Goal: Task Accomplishment & Management: Manage account settings

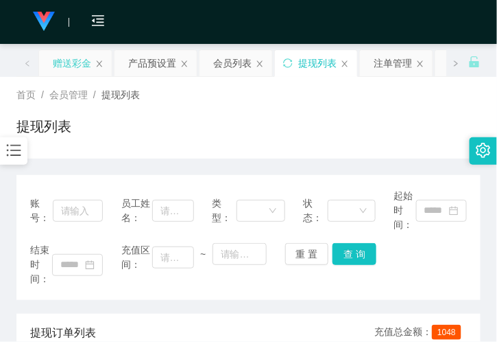
click at [58, 64] on div "赠送彩金" at bounding box center [72, 63] width 38 height 26
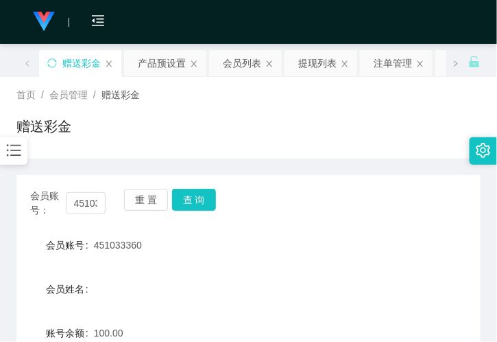
click at [21, 147] on div at bounding box center [13, 150] width 27 height 27
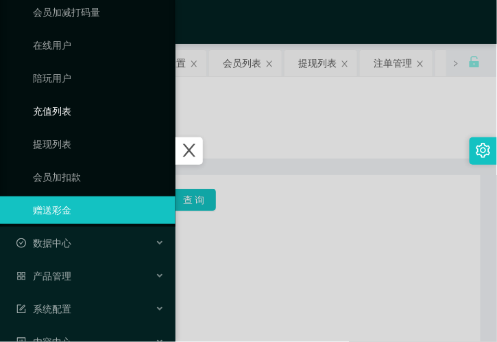
scroll to position [152, 0]
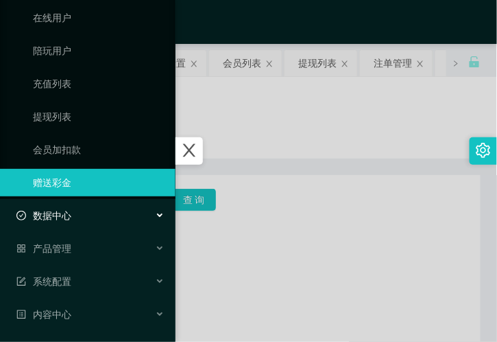
click at [95, 210] on div "数据中心" at bounding box center [88, 215] width 176 height 27
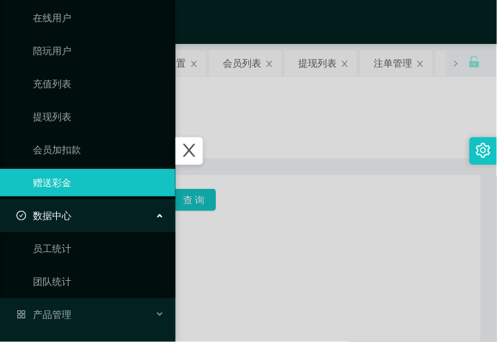
click at [93, 222] on div "数据中心" at bounding box center [88, 215] width 176 height 27
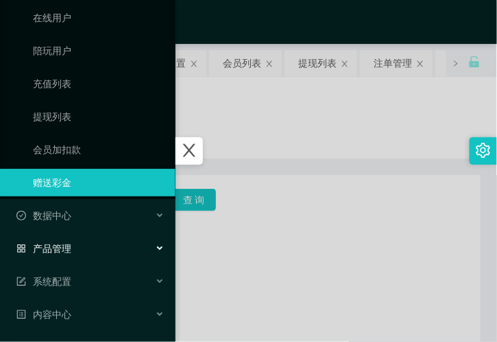
click at [100, 243] on div "产品管理" at bounding box center [88, 248] width 176 height 27
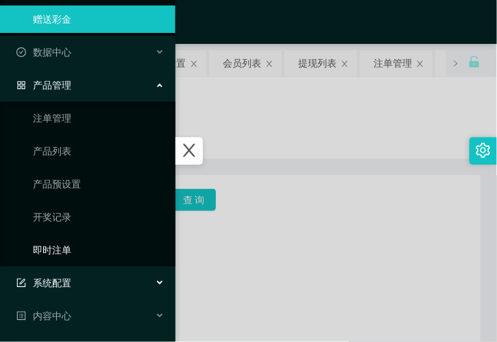
scroll to position [348, 0]
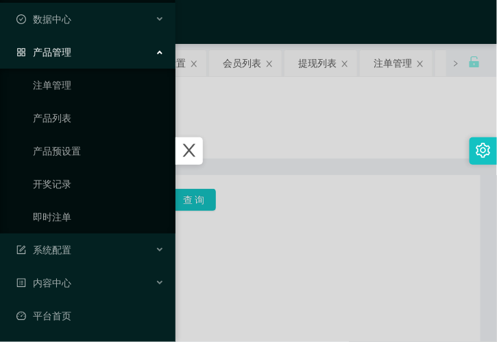
click at [101, 49] on div "产品管理" at bounding box center [88, 51] width 176 height 27
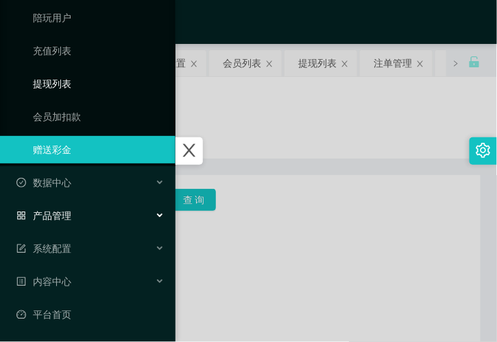
scroll to position [184, 0]
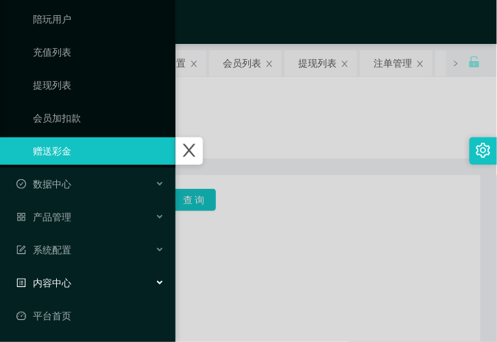
click at [99, 273] on div "内容中心" at bounding box center [88, 282] width 176 height 27
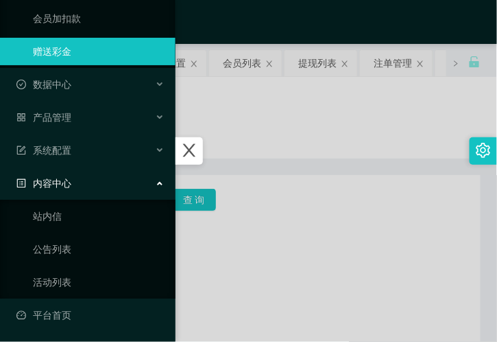
click at [106, 182] on div "内容中心" at bounding box center [88, 182] width 176 height 27
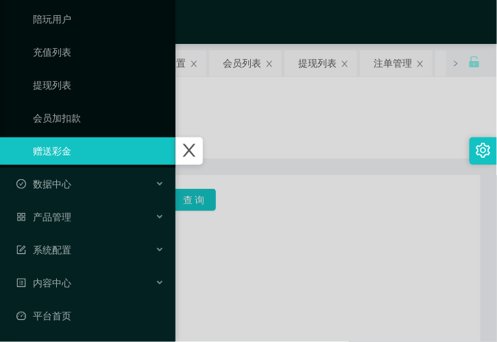
click at [93, 166] on ul "会员列表 会员加减打码量 在线用户 陪玩用户 充值列表 提现列表 会员加扣款 赠送彩金" at bounding box center [88, 35] width 176 height 263
click at [92, 177] on div "数据中心" at bounding box center [88, 183] width 176 height 27
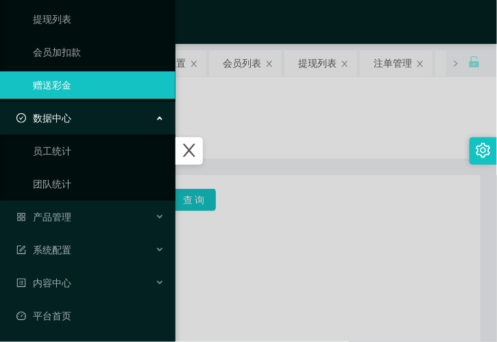
click at [99, 112] on div "数据中心" at bounding box center [88, 117] width 176 height 27
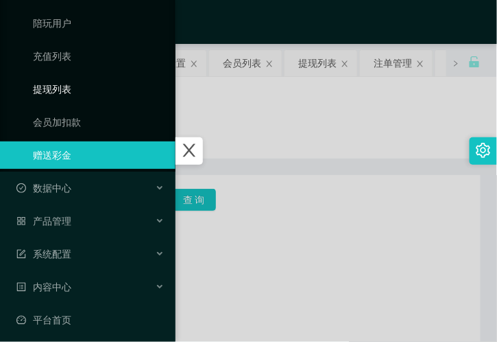
scroll to position [0, 0]
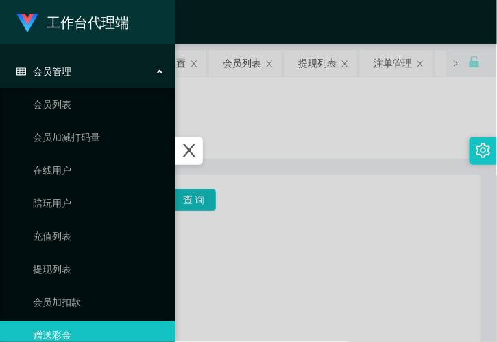
click at [98, 78] on div "会员管理" at bounding box center [88, 71] width 176 height 27
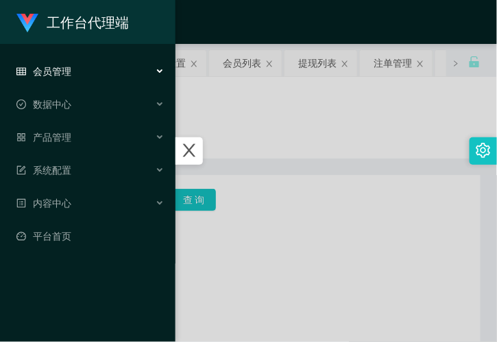
drag, startPoint x: 311, startPoint y: 152, endPoint x: 276, endPoint y: 150, distance: 35.1
click at [311, 152] on div at bounding box center [248, 171] width 497 height 342
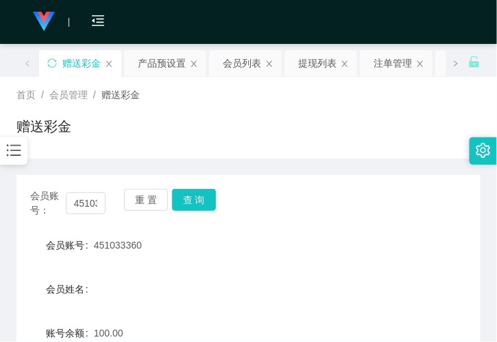
drag, startPoint x: 147, startPoint y: 150, endPoint x: 145, endPoint y: 135, distance: 14.5
click at [145, 150] on div "首页 / 会员管理 / 赠送彩金 / 赠送彩金" at bounding box center [248, 118] width 497 height 82
click at [98, 204] on input "451033360" at bounding box center [86, 203] width 40 height 22
click at [85, 202] on input "451033360" at bounding box center [86, 203] width 40 height 22
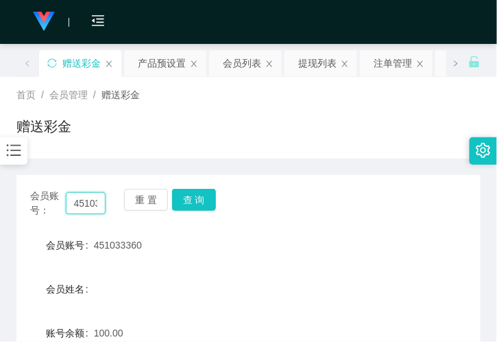
paste input "playboy29"
type input "playboy29"
click at [197, 208] on button "查 询" at bounding box center [194, 200] width 44 height 22
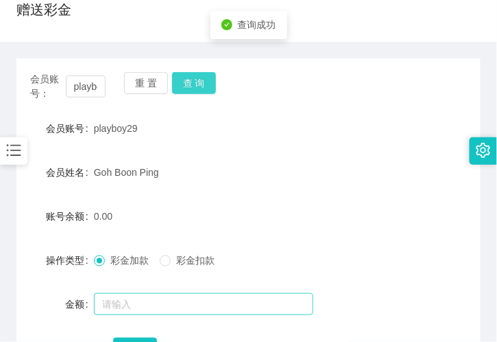
scroll to position [152, 0]
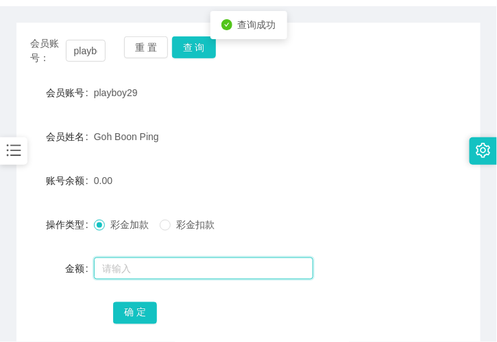
click at [132, 270] on input "text" at bounding box center [203, 268] width 219 height 22
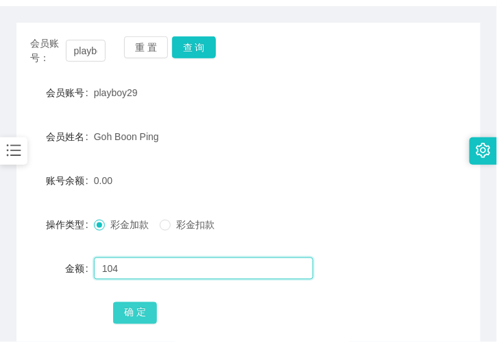
type input "104"
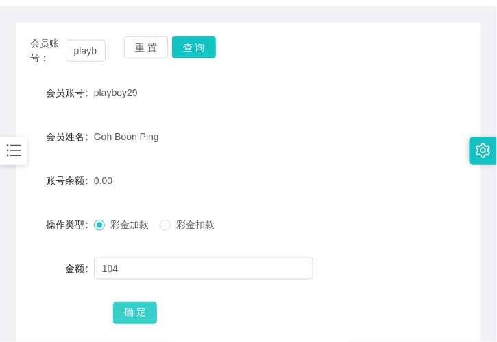
click at [127, 307] on button "确 定" at bounding box center [135, 313] width 44 height 22
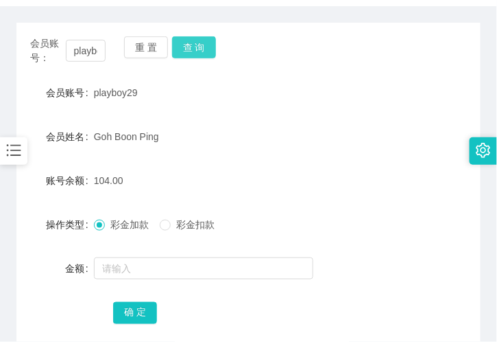
click at [198, 43] on button "查 询" at bounding box center [194, 47] width 44 height 22
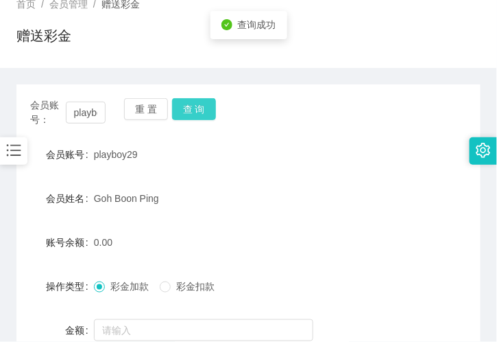
scroll to position [0, 0]
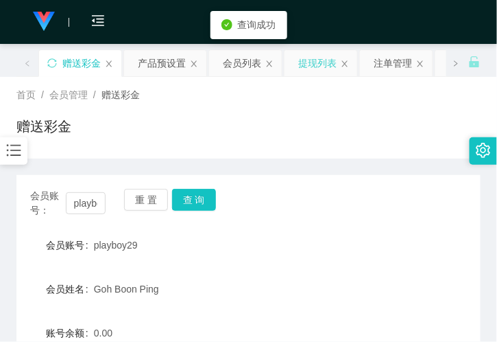
click at [321, 60] on div "提现列表" at bounding box center [317, 63] width 38 height 26
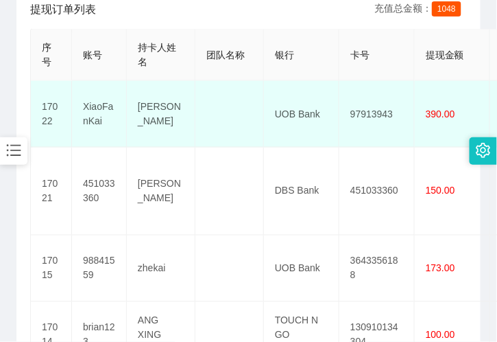
scroll to position [304, 0]
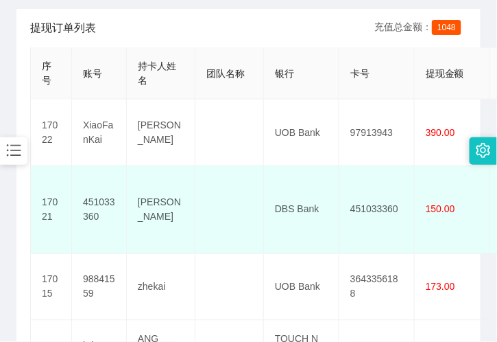
click at [282, 168] on td "DBS Bank" at bounding box center [301, 210] width 75 height 88
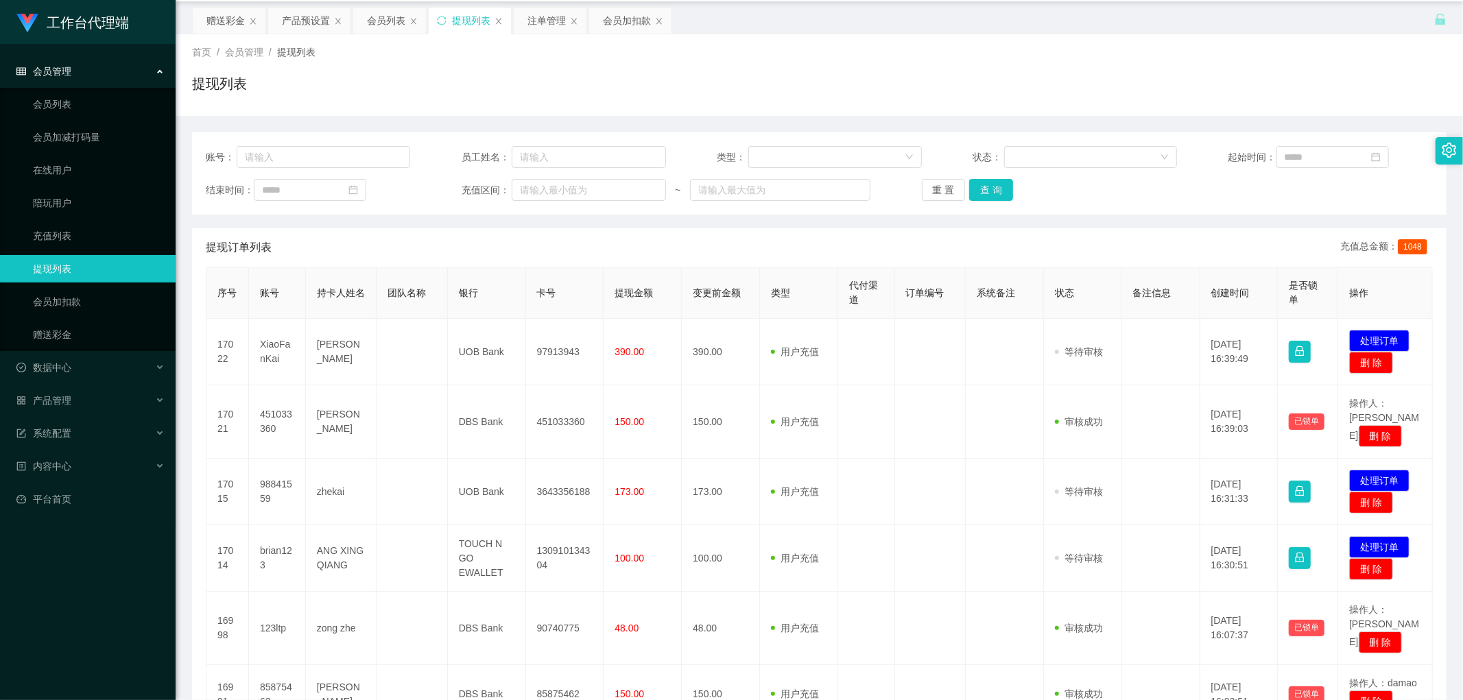
scroll to position [0, 0]
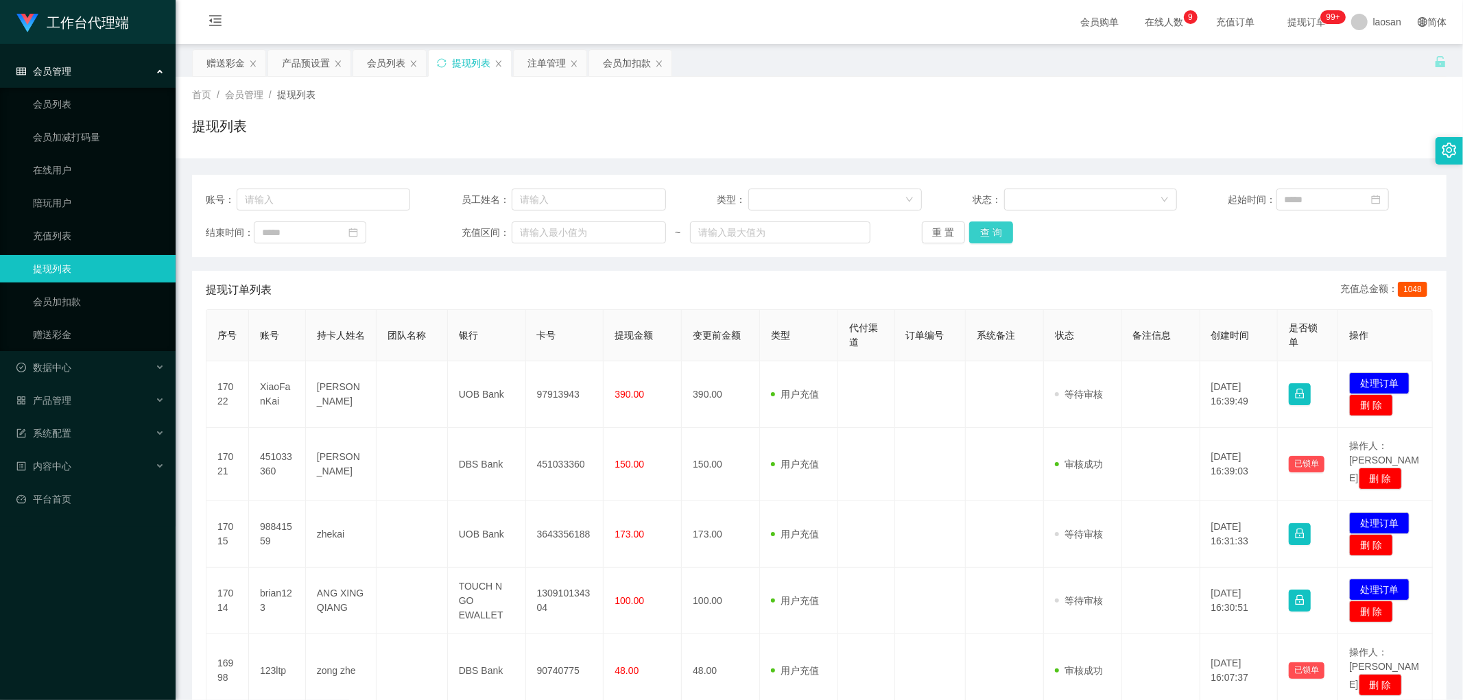
click at [497, 237] on button "查 询" at bounding box center [991, 233] width 44 height 22
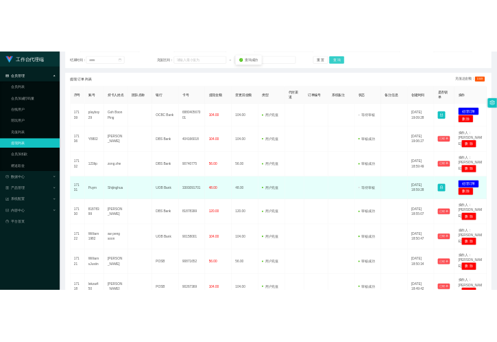
scroll to position [304, 0]
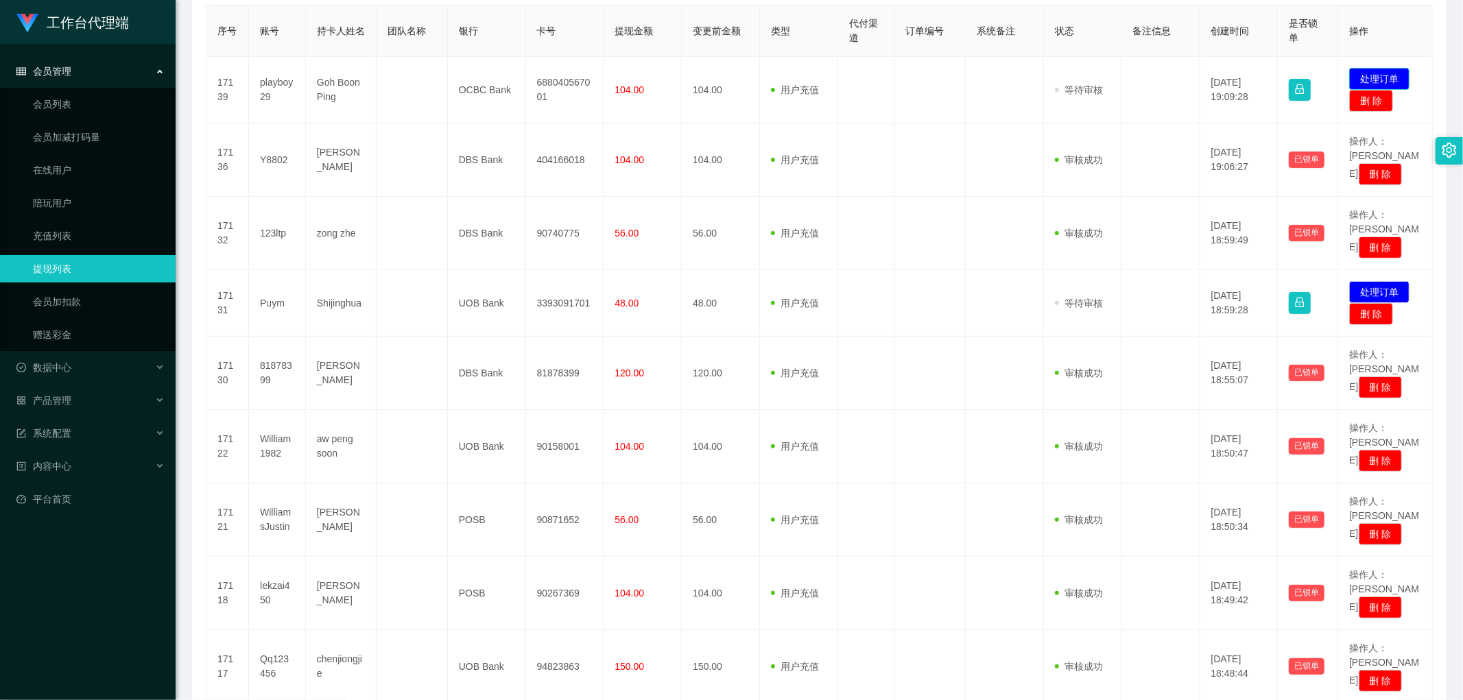
drag, startPoint x: 1362, startPoint y: 78, endPoint x: 1282, endPoint y: 99, distance: 82.2
click at [497, 79] on button "处理订单" at bounding box center [1379, 79] width 60 height 22
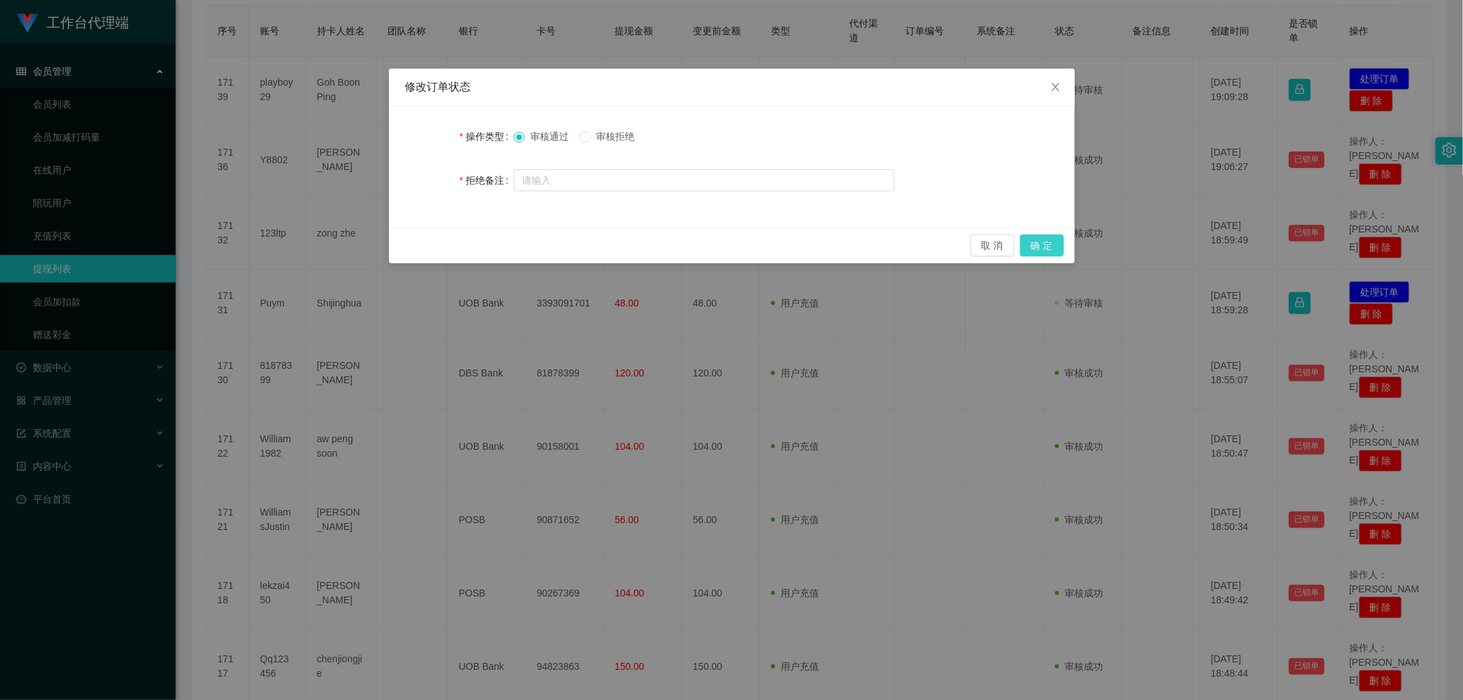
click at [497, 236] on button "确 定" at bounding box center [1042, 246] width 44 height 22
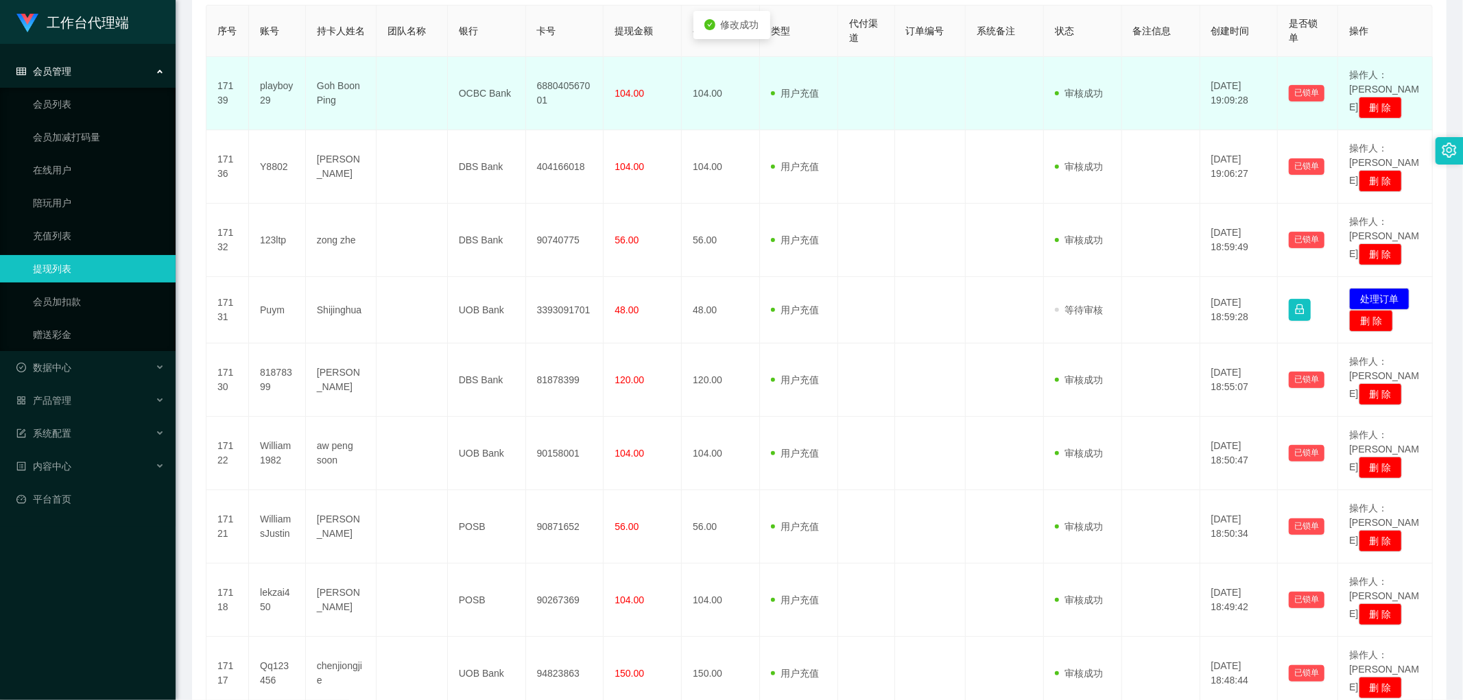
click at [497, 85] on td "688040567001" at bounding box center [565, 93] width 78 height 73
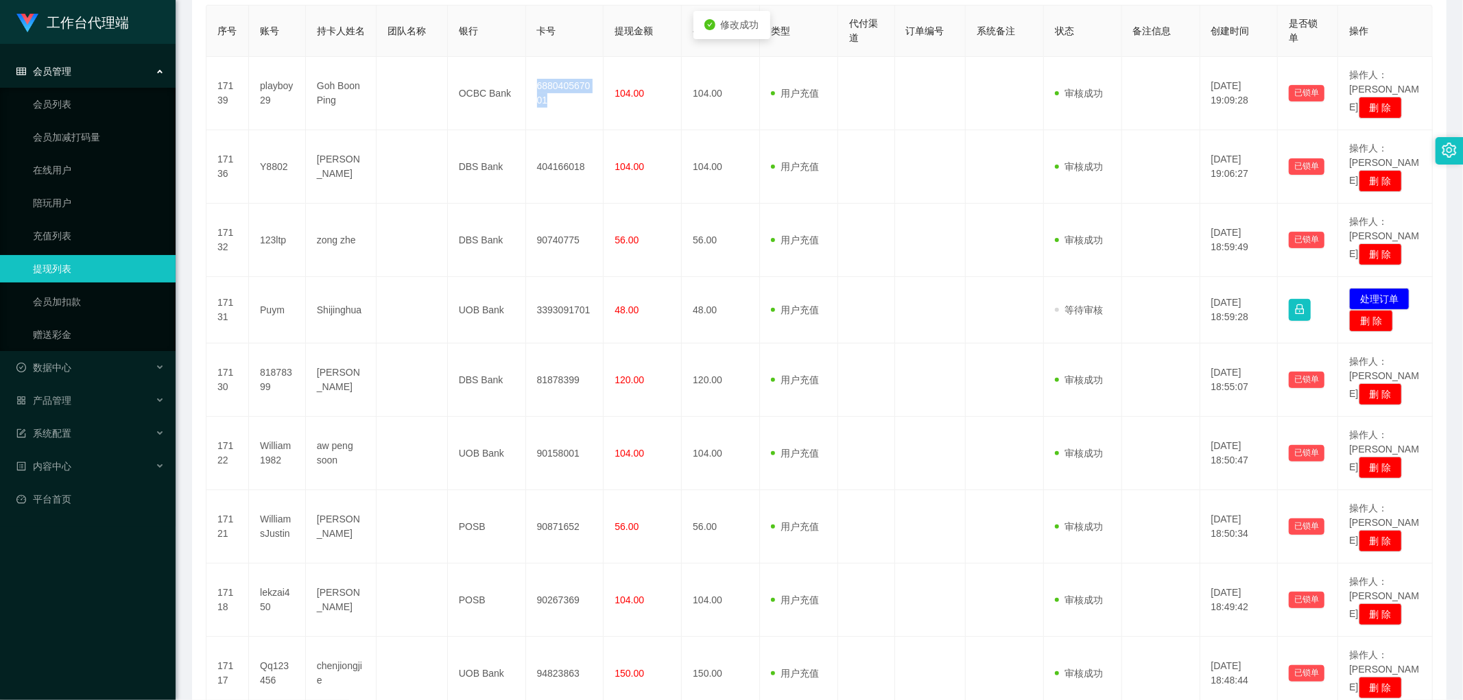
copy td "688040567001"
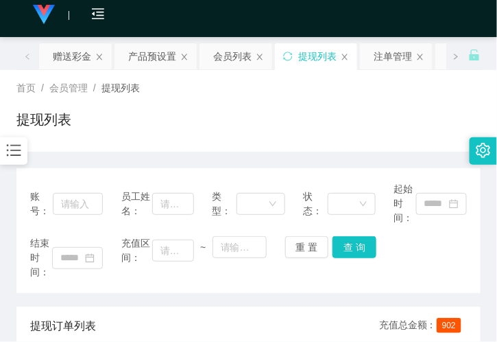
scroll to position [0, 0]
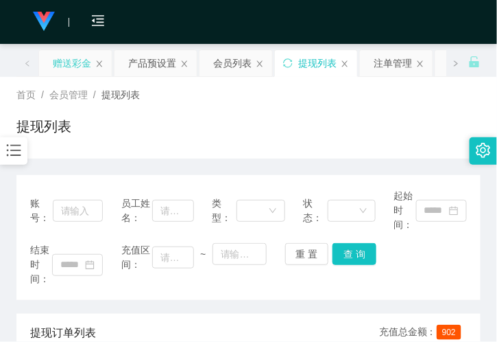
click at [84, 56] on div "赠送彩金" at bounding box center [72, 63] width 38 height 26
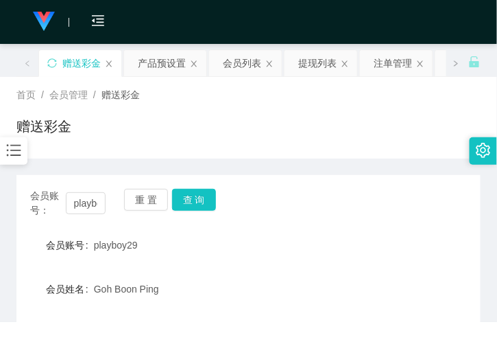
click at [105, 201] on div "会员账号： playboy29 重 置 查 询" at bounding box center [248, 203] width 464 height 29
click at [101, 202] on input "playboy29" at bounding box center [86, 203] width 40 height 22
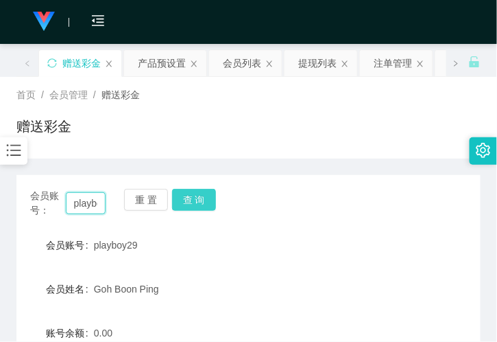
scroll to position [0, 21]
drag, startPoint x: 195, startPoint y: 201, endPoint x: 192, endPoint y: 208, distance: 7.7
click at [195, 201] on button "查 询" at bounding box center [194, 200] width 44 height 22
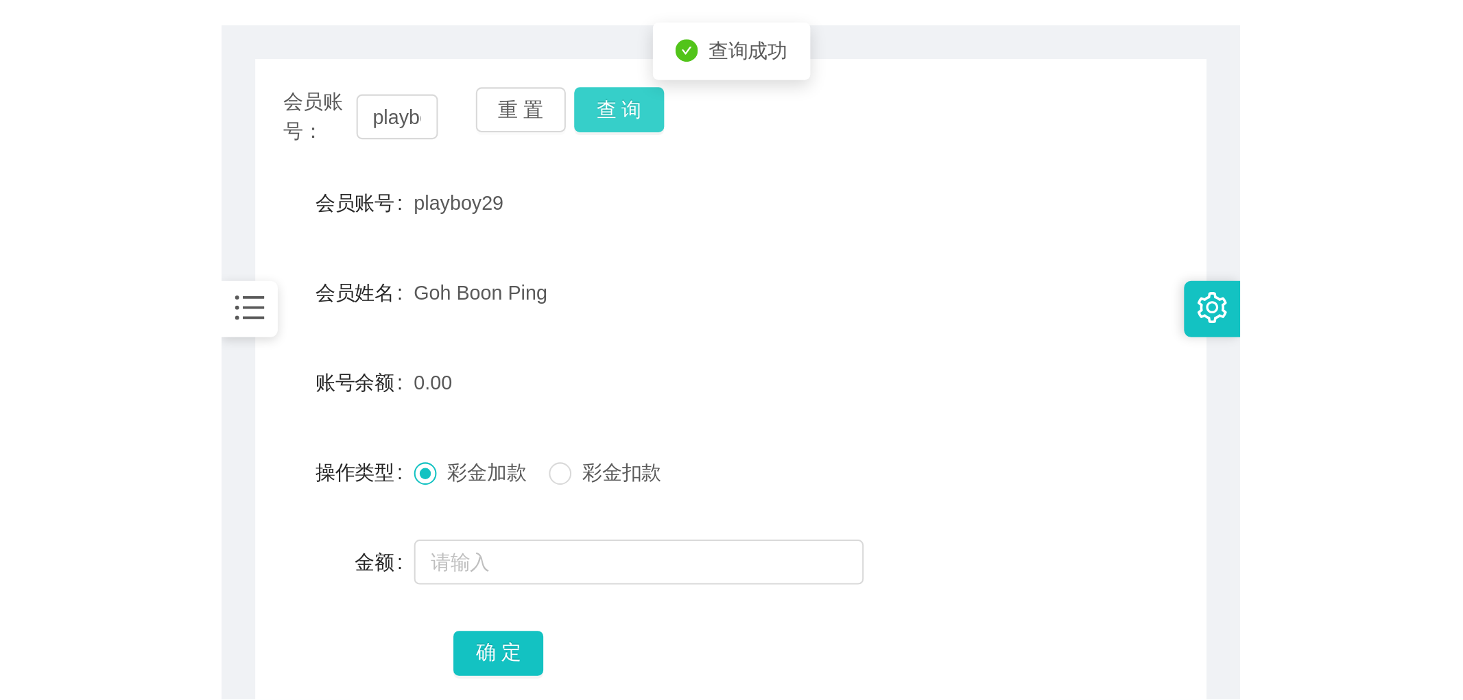
scroll to position [152, 0]
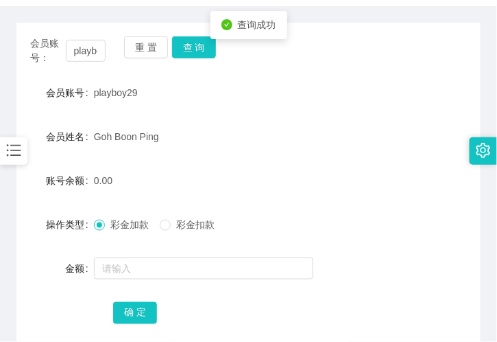
click at [131, 289] on form "会员账号 playboy29 会员姓名 [PERSON_NAME] 账号余额 0.00 操作类型 彩金加款 彩金扣款 金额 确 定" at bounding box center [248, 202] width 464 height 247
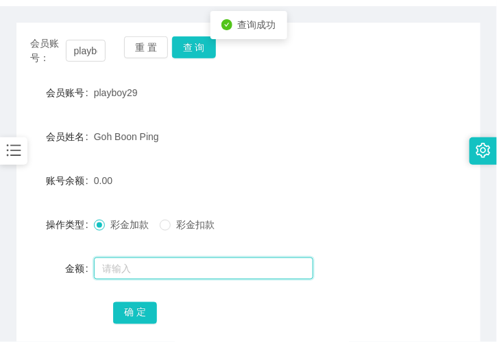
click at [130, 265] on input "text" at bounding box center [203, 268] width 219 height 22
type input "100"
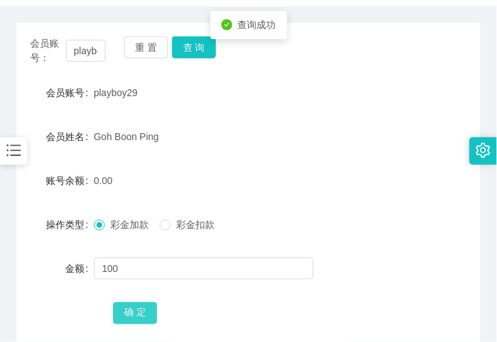
click at [139, 315] on button "确 定" at bounding box center [135, 313] width 44 height 22
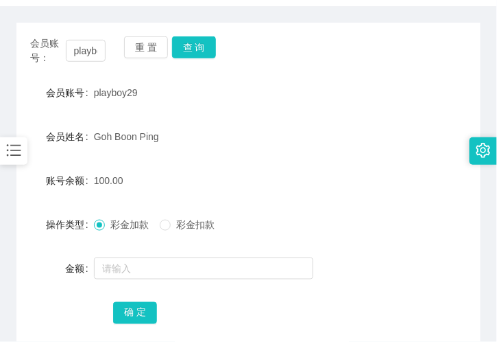
click at [146, 6] on div "会员账号： playboy29 重 置 查 询 会员账号 playboy29 会员姓名 [PERSON_NAME] 账号余额 100.00 操作类型 彩金加款…" at bounding box center [248, 181] width 464 height 350
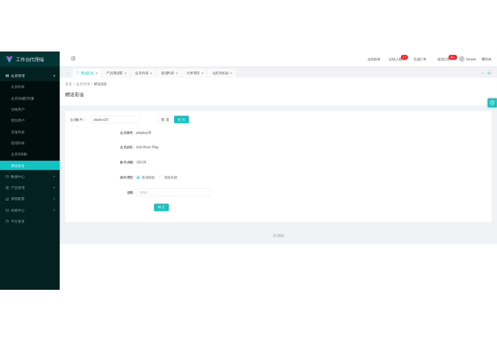
scroll to position [0, 0]
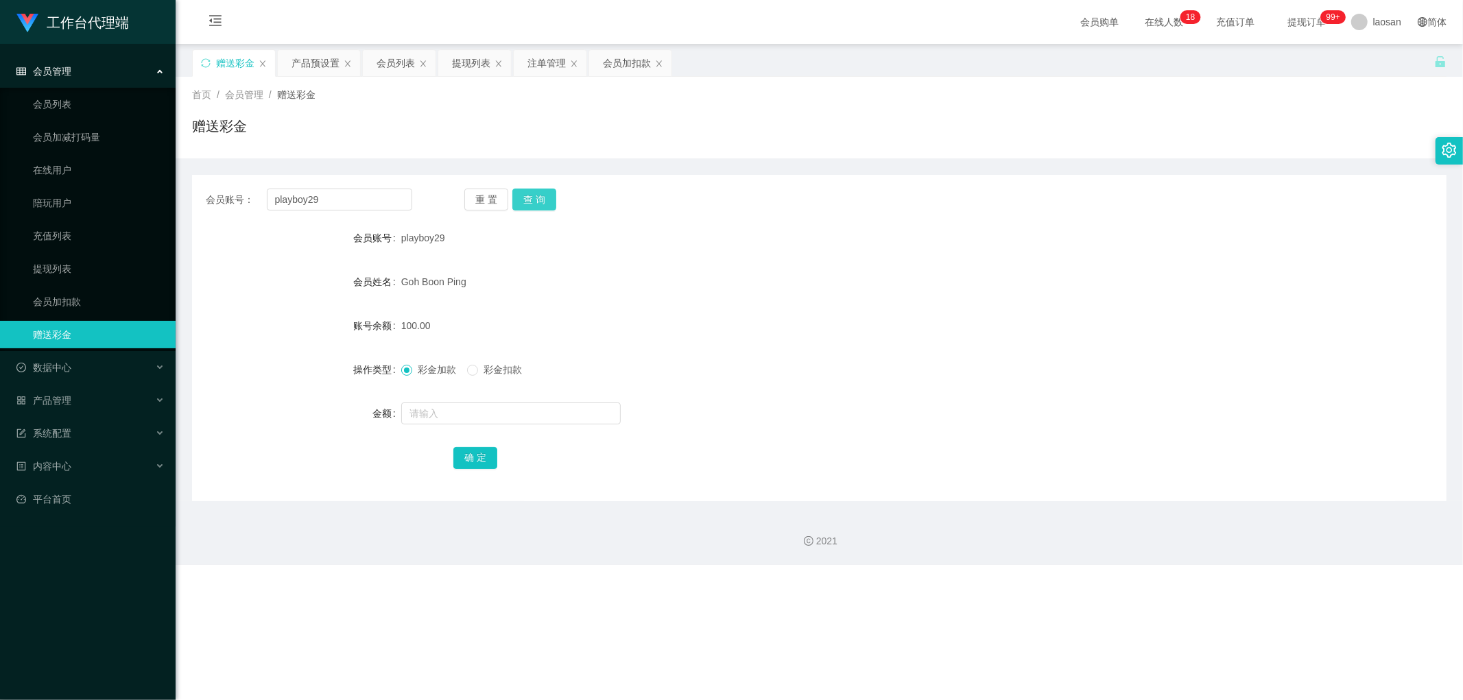
click at [497, 191] on button "查 询" at bounding box center [534, 200] width 44 height 22
click at [464, 70] on div "提现列表" at bounding box center [471, 63] width 38 height 26
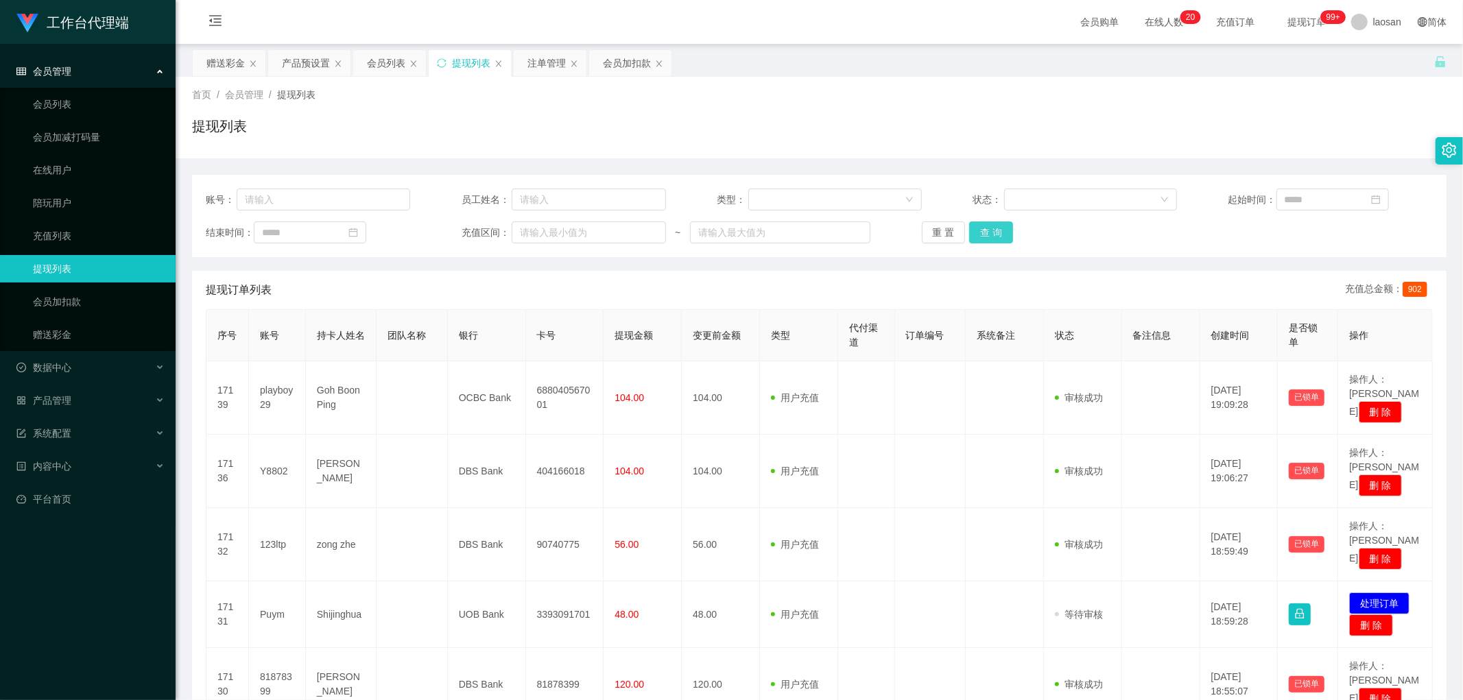
click at [497, 230] on button "查 询" at bounding box center [991, 233] width 44 height 22
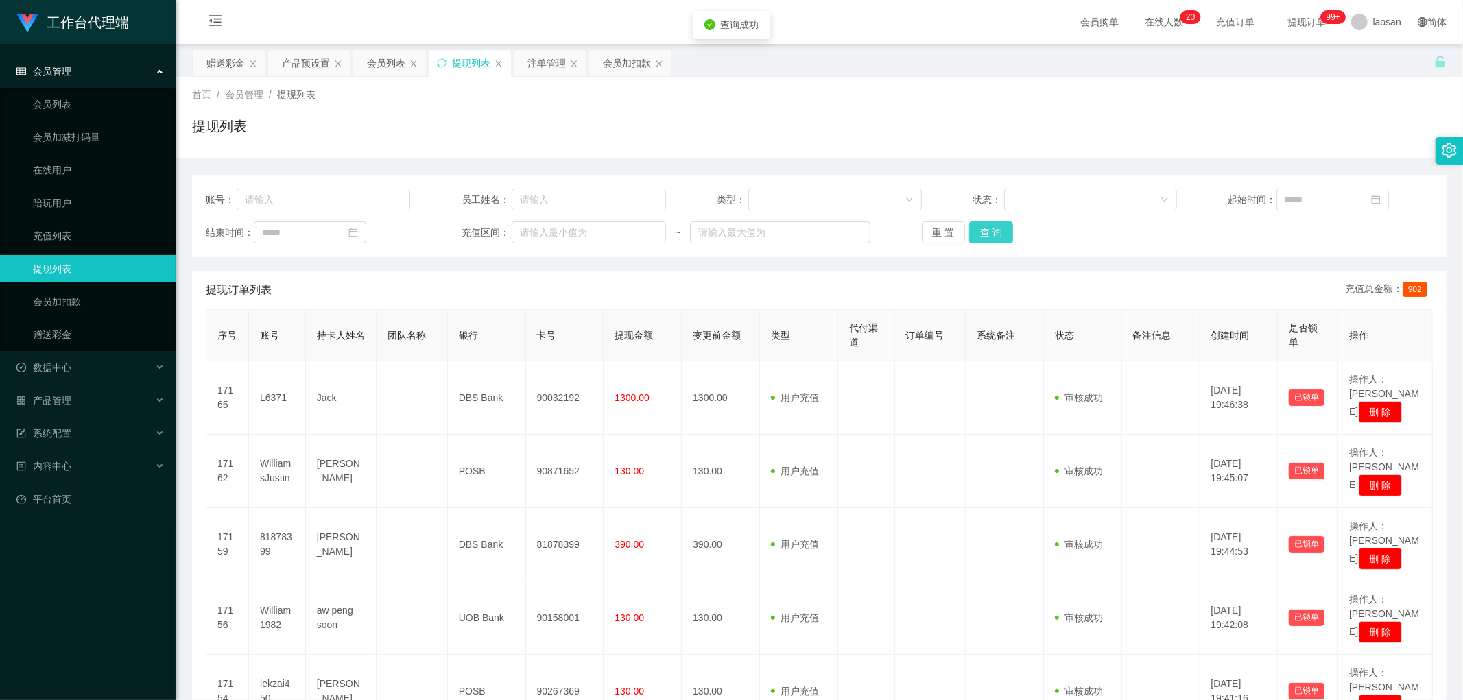
click at [497, 229] on button "查 询" at bounding box center [991, 233] width 44 height 22
click at [497, 229] on div "重 置 查 询" at bounding box center [1024, 233] width 204 height 22
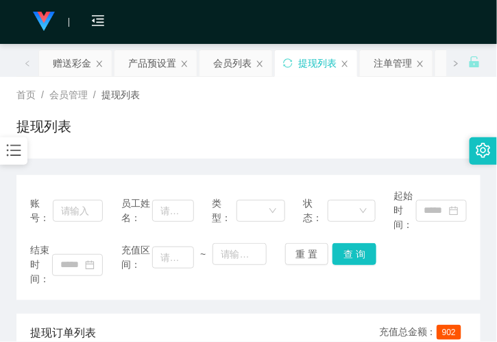
click at [272, 141] on div "提现列表" at bounding box center [248, 132] width 464 height 32
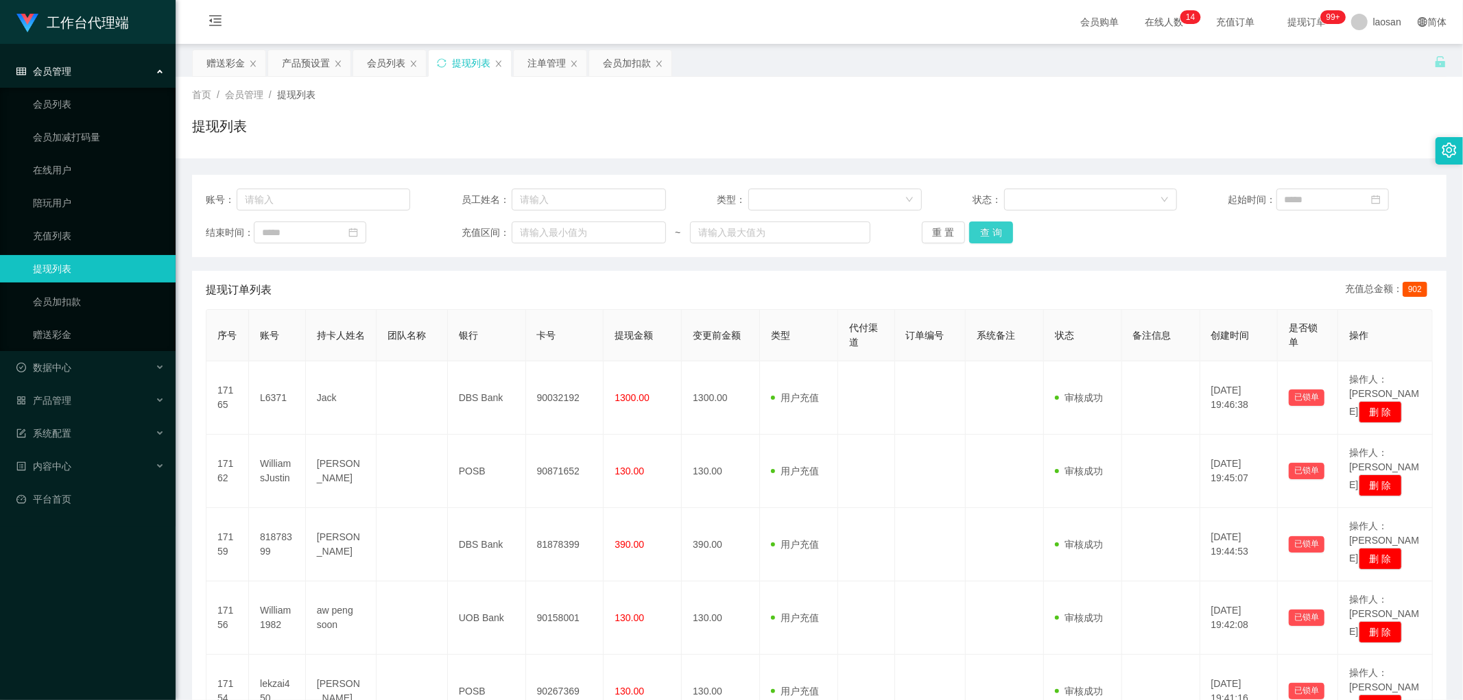
click at [497, 241] on button "查 询" at bounding box center [991, 233] width 44 height 22
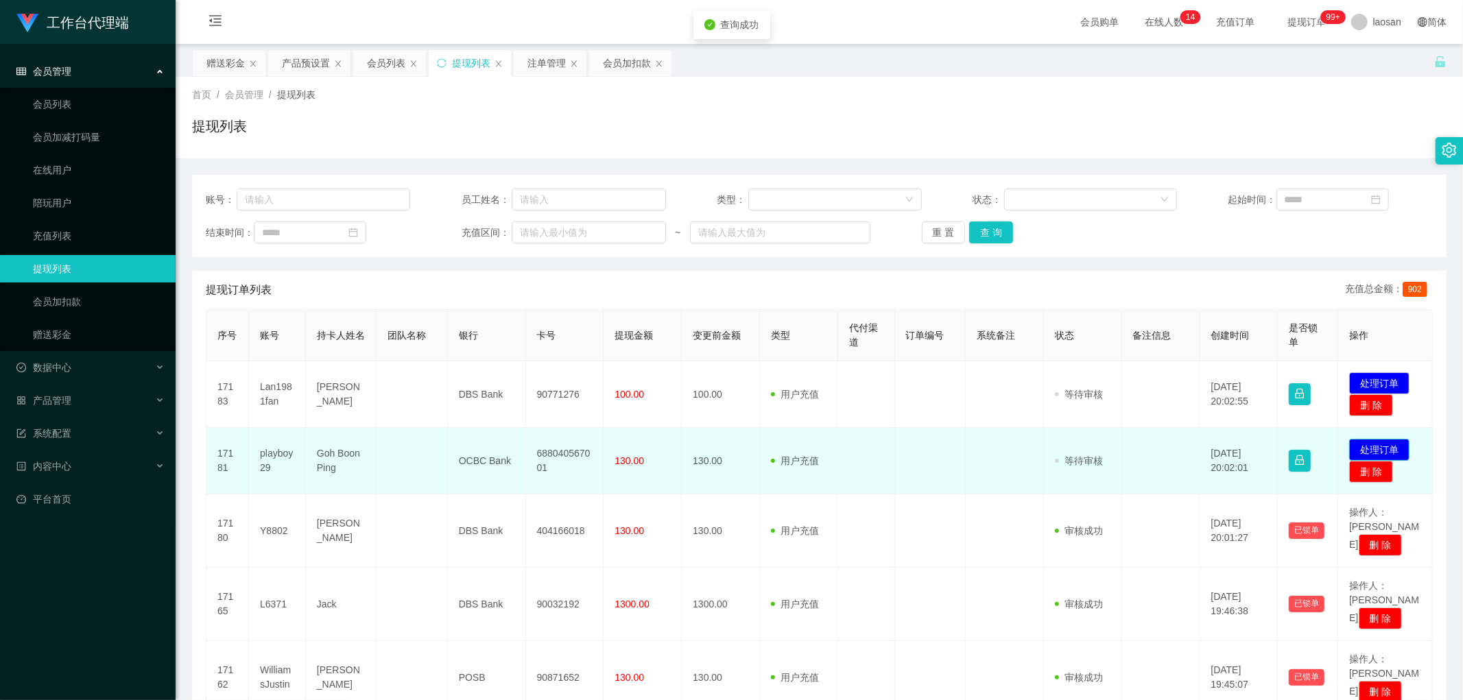
click at [497, 341] on button "处理订单" at bounding box center [1379, 450] width 60 height 22
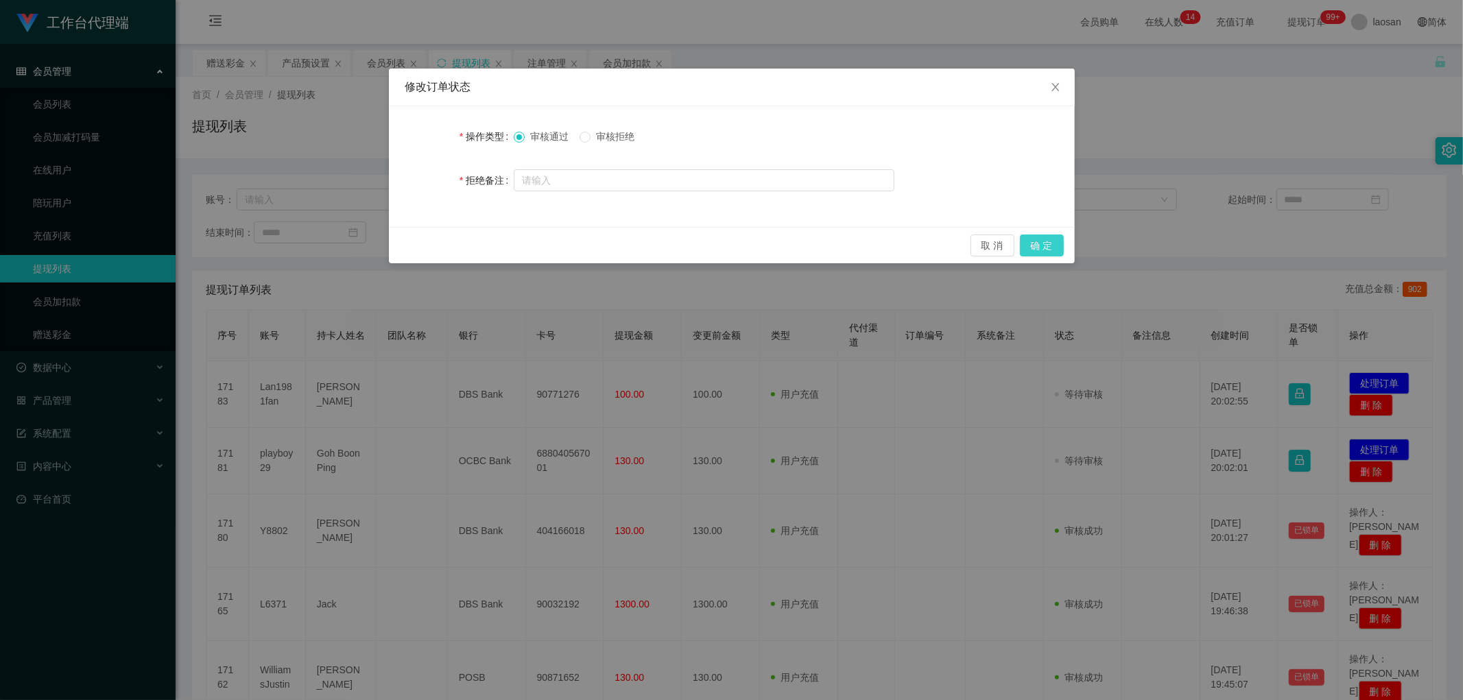
drag, startPoint x: 1058, startPoint y: 248, endPoint x: 992, endPoint y: 261, distance: 66.4
click at [497, 248] on button "确 定" at bounding box center [1042, 246] width 44 height 22
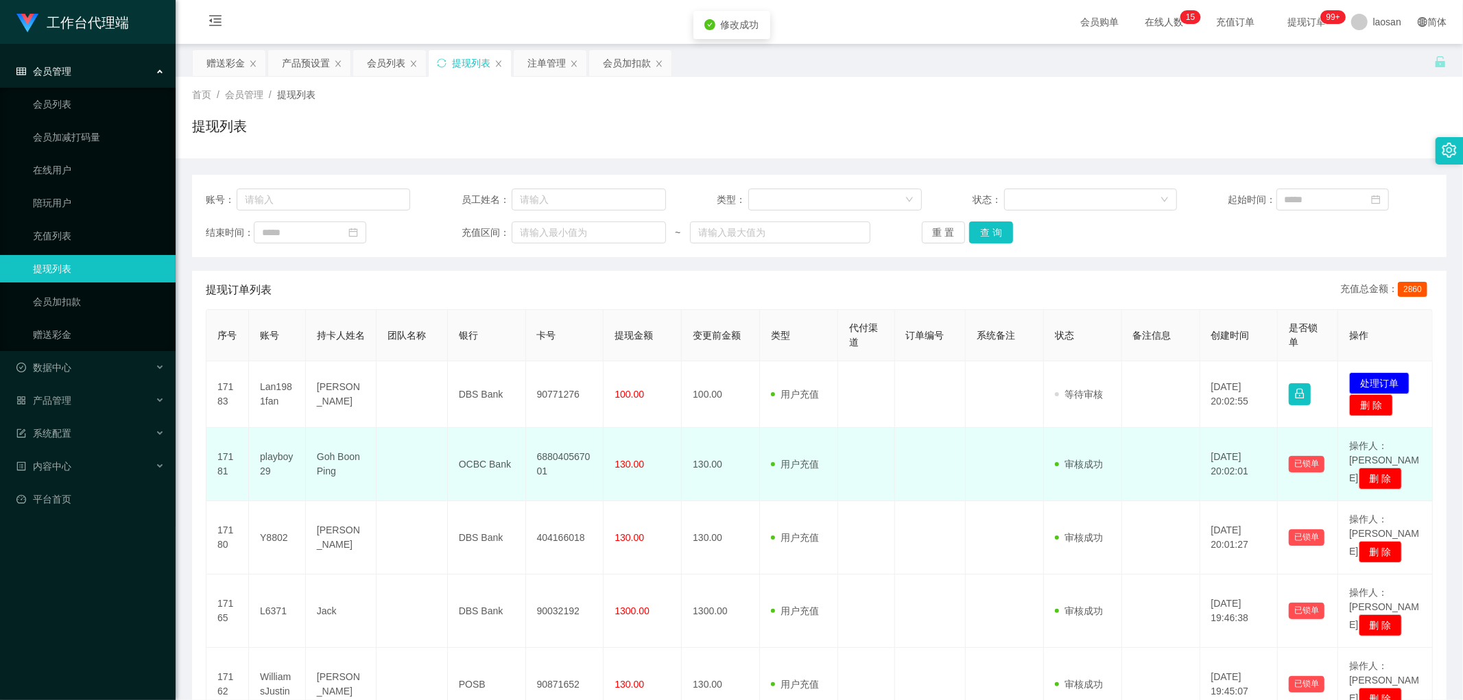
click at [497, 341] on td "688040567001" at bounding box center [565, 464] width 78 height 73
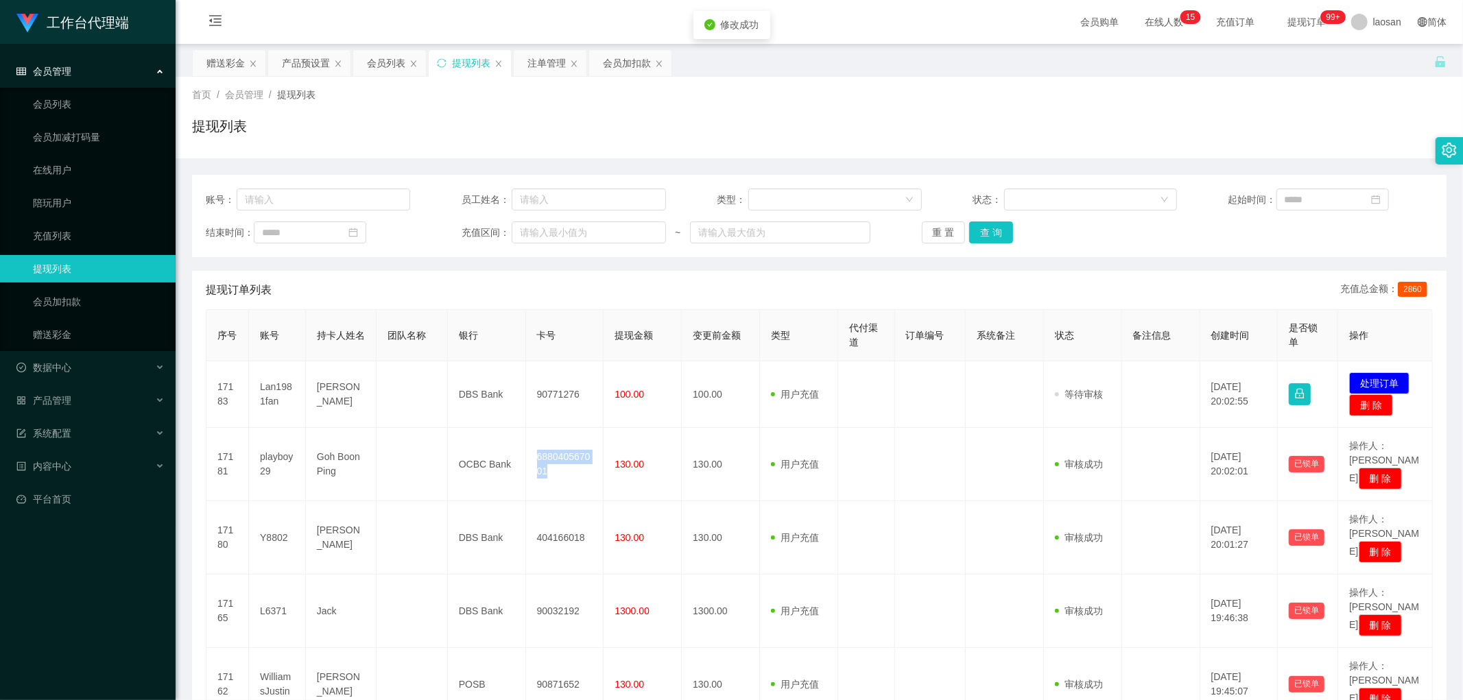
copy td "688040567001"
